Goal: Task Accomplishment & Management: Use online tool/utility

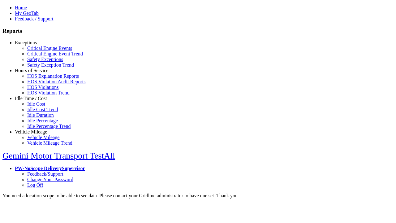
click at [36, 73] on link "Hours of Service" at bounding box center [31, 70] width 33 height 5
click at [40, 90] on link "HOS Violations" at bounding box center [42, 86] width 31 height 5
type input "*********"
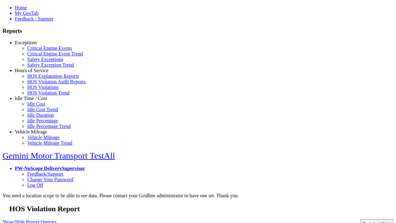
type input "**********"
